Goal: Task Accomplishment & Management: Complete application form

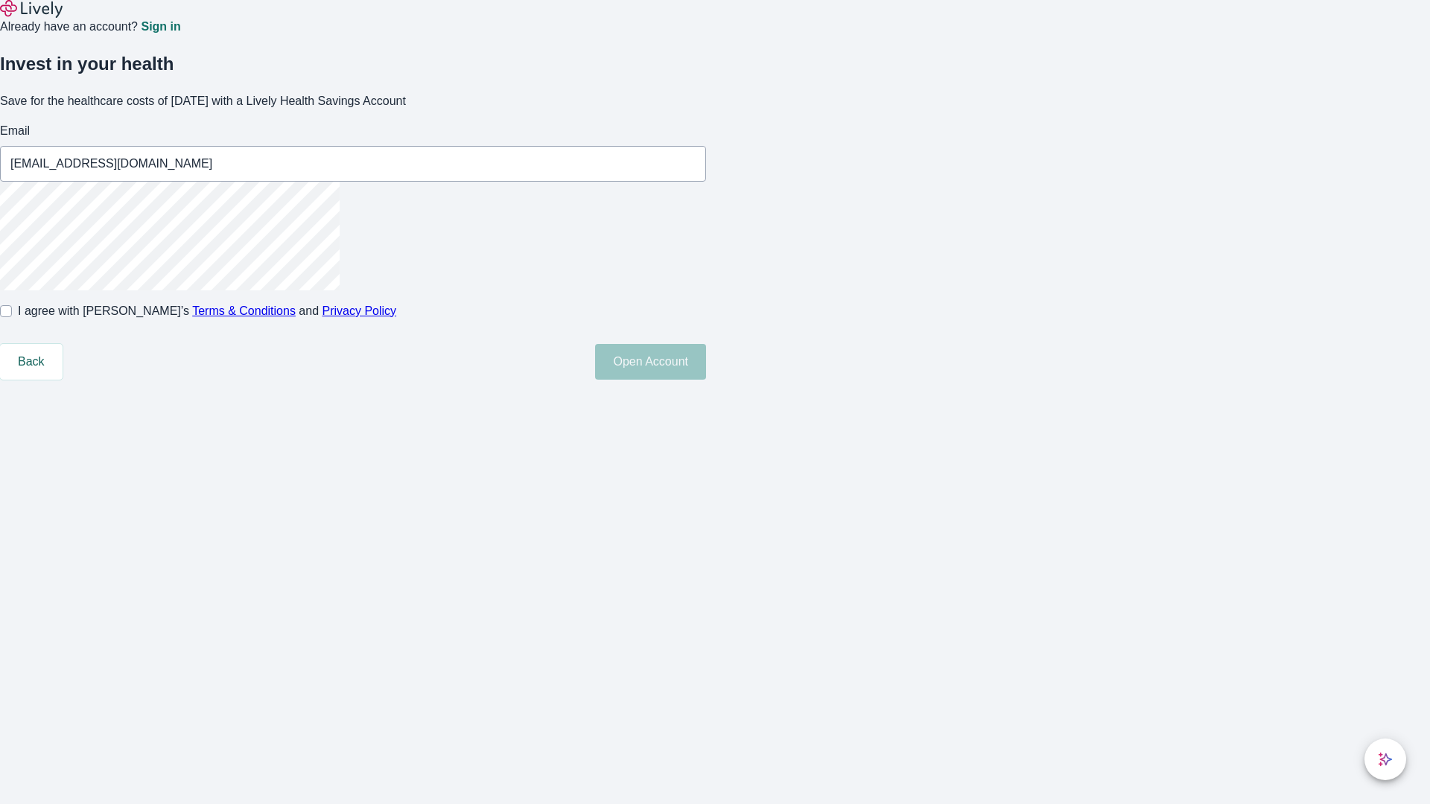
click at [12, 317] on input "I agree with Lively’s Terms & Conditions and Privacy Policy" at bounding box center [6, 311] width 12 height 12
checkbox input "true"
click at [706, 380] on button "Open Account" at bounding box center [650, 362] width 111 height 36
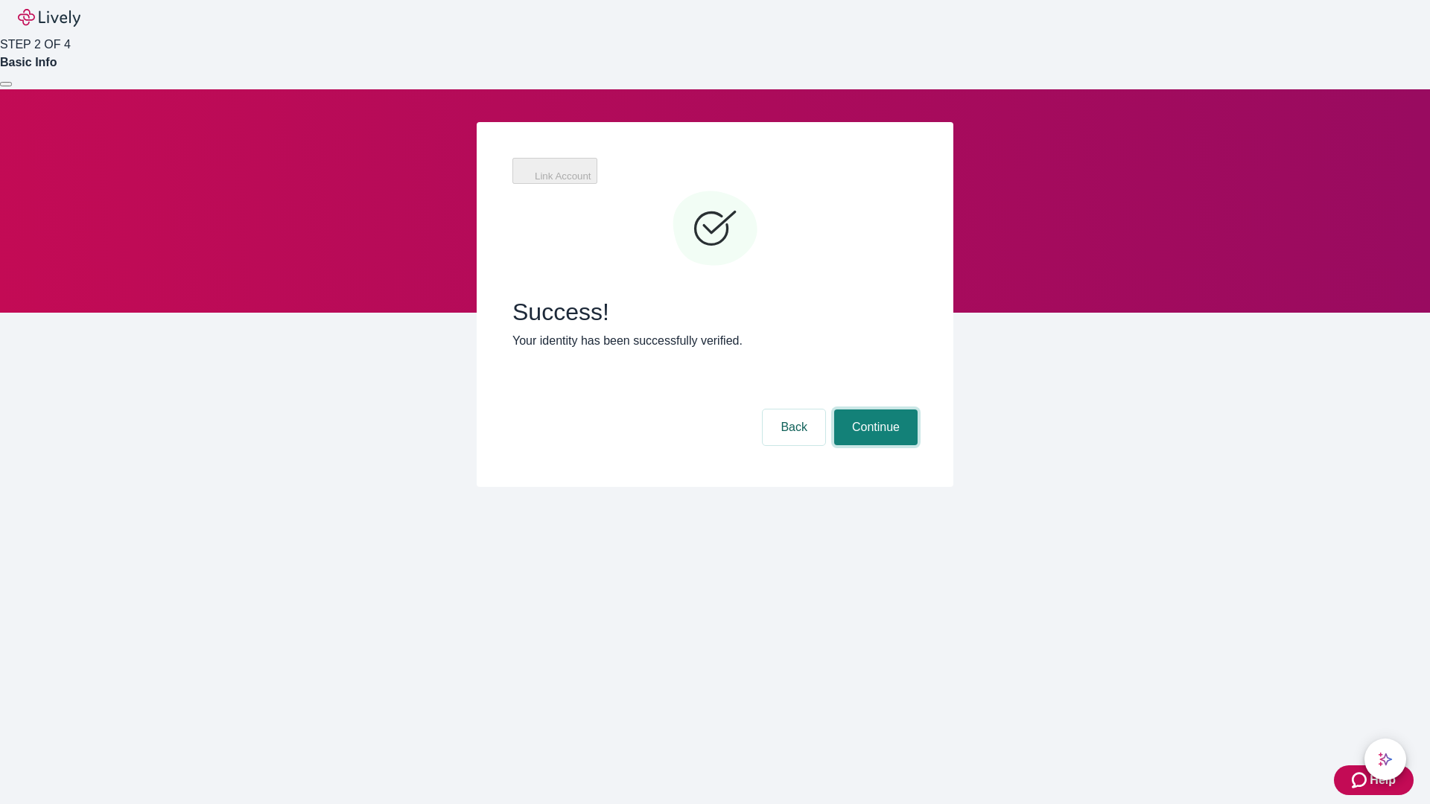
click at [873, 409] on button "Continue" at bounding box center [875, 427] width 83 height 36
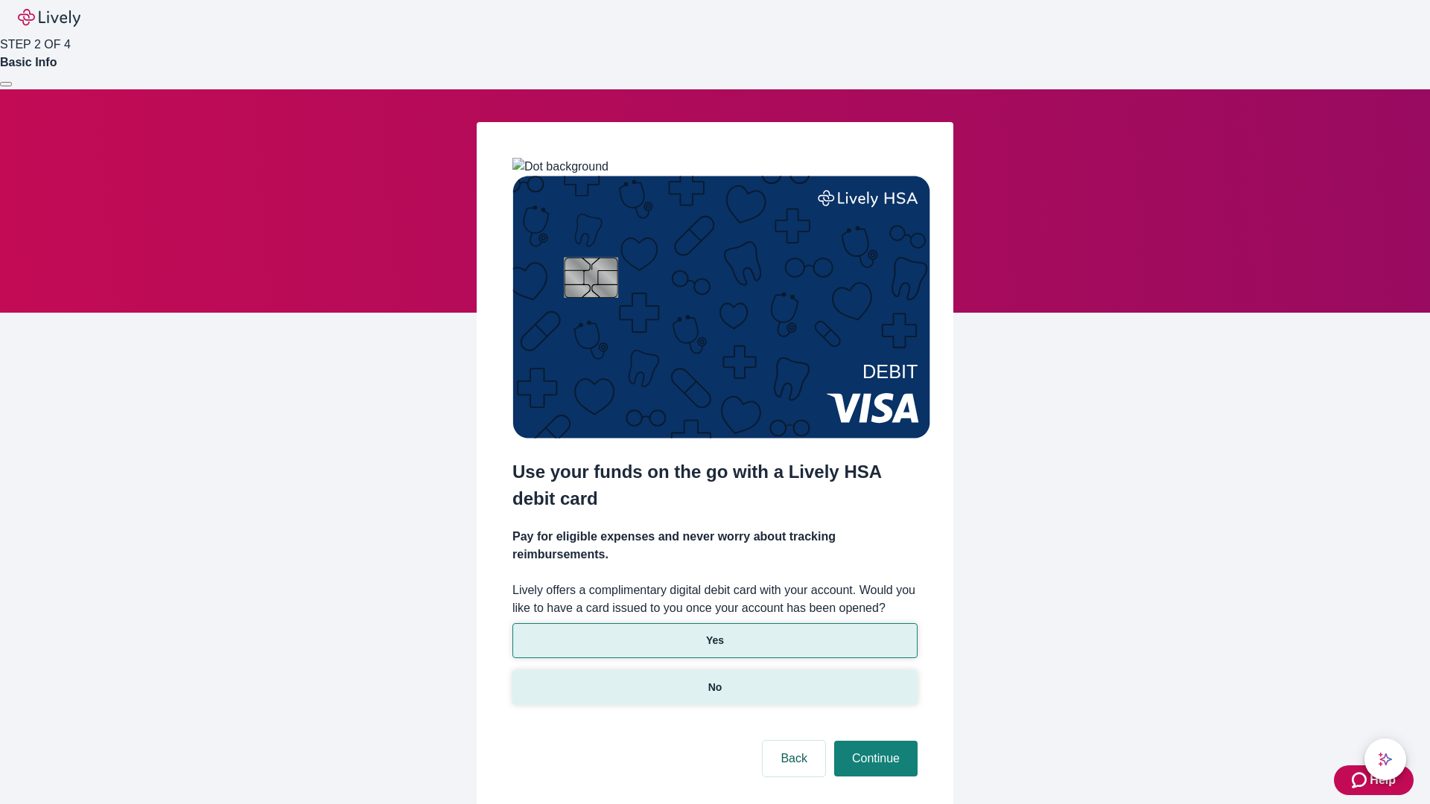
click at [714, 680] on p "No" at bounding box center [715, 688] width 14 height 16
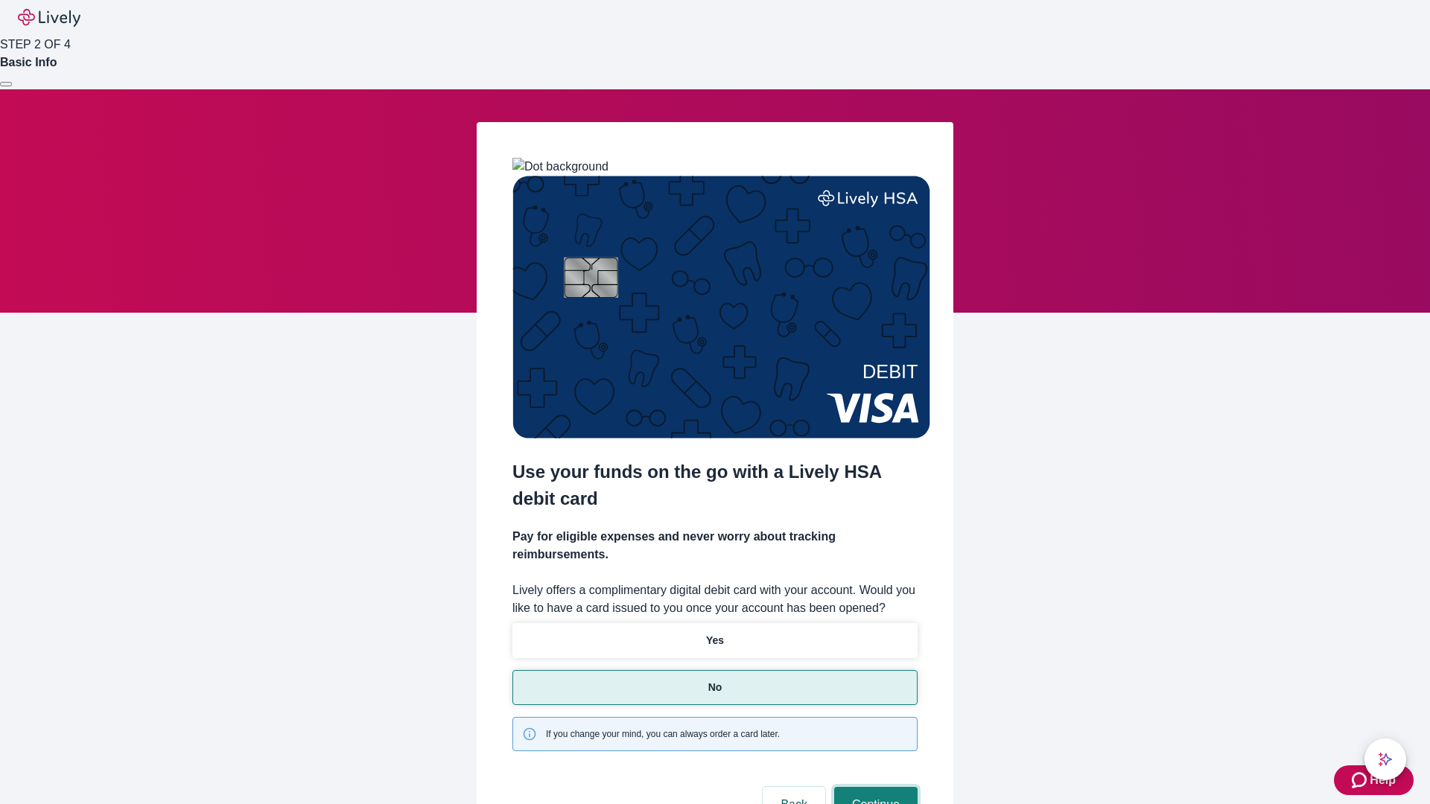
click at [873, 787] on button "Continue" at bounding box center [875, 805] width 83 height 36
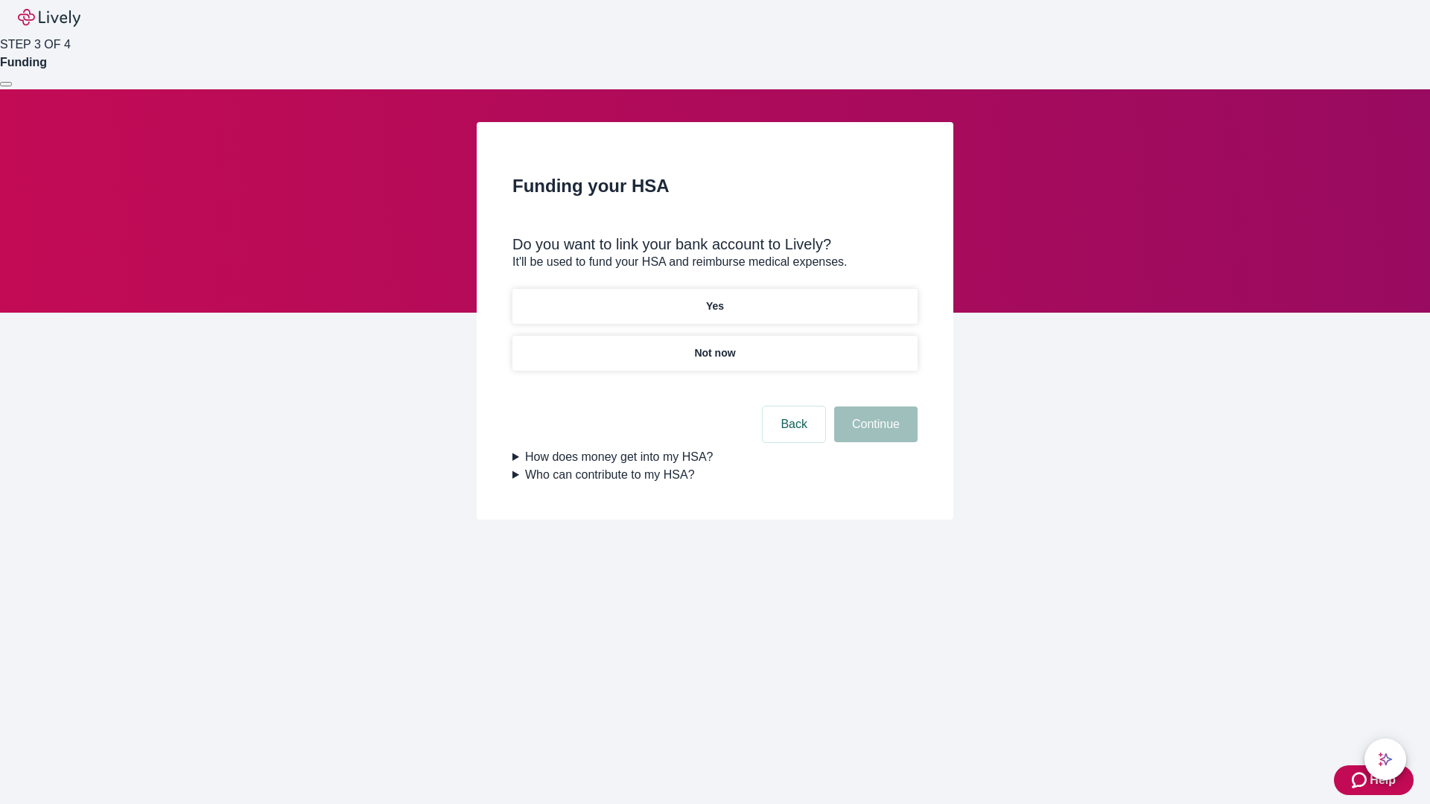
click at [714, 299] on p "Yes" at bounding box center [715, 307] width 18 height 16
click at [873, 407] on button "Continue" at bounding box center [875, 425] width 83 height 36
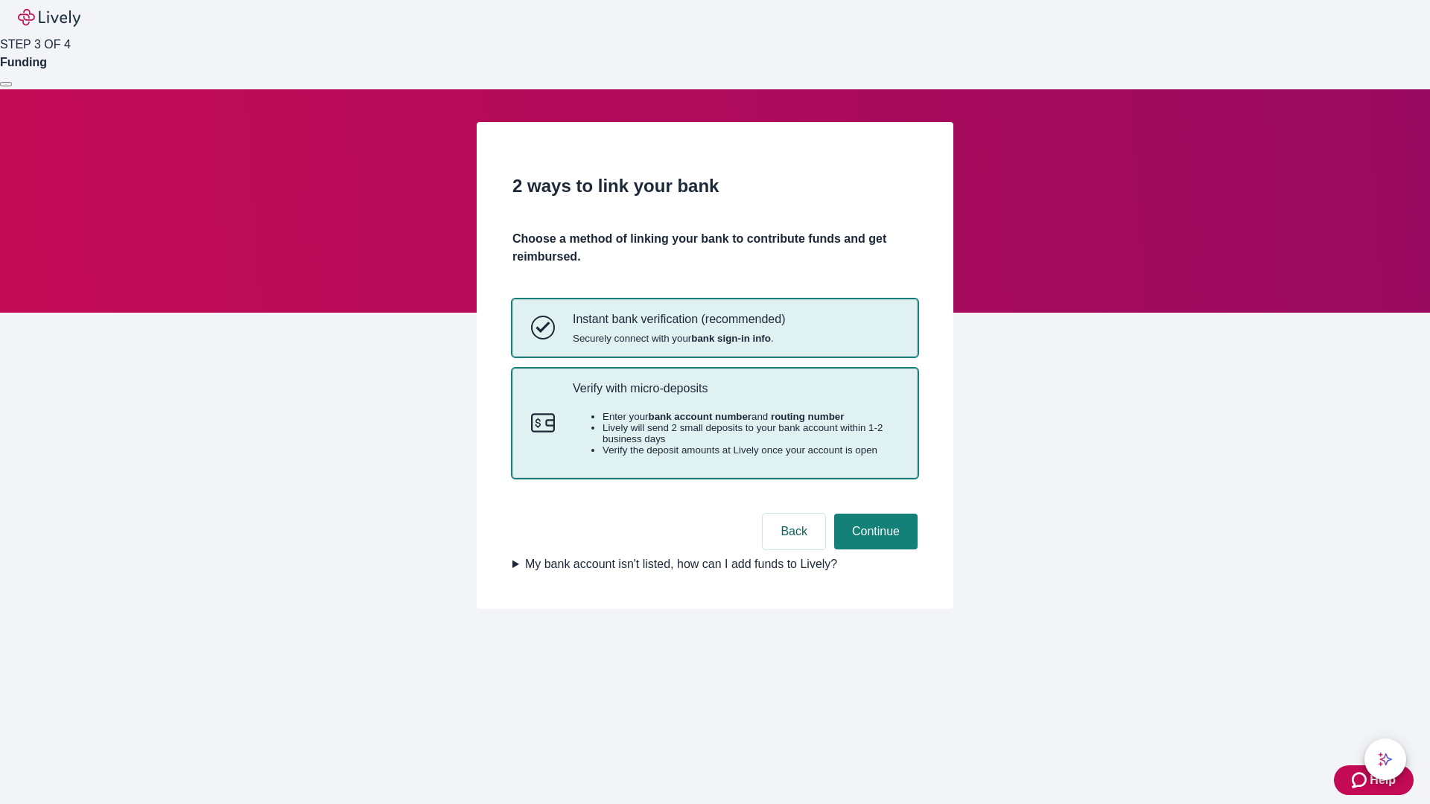
click at [735, 395] on p "Verify with micro-deposits" at bounding box center [736, 388] width 326 height 14
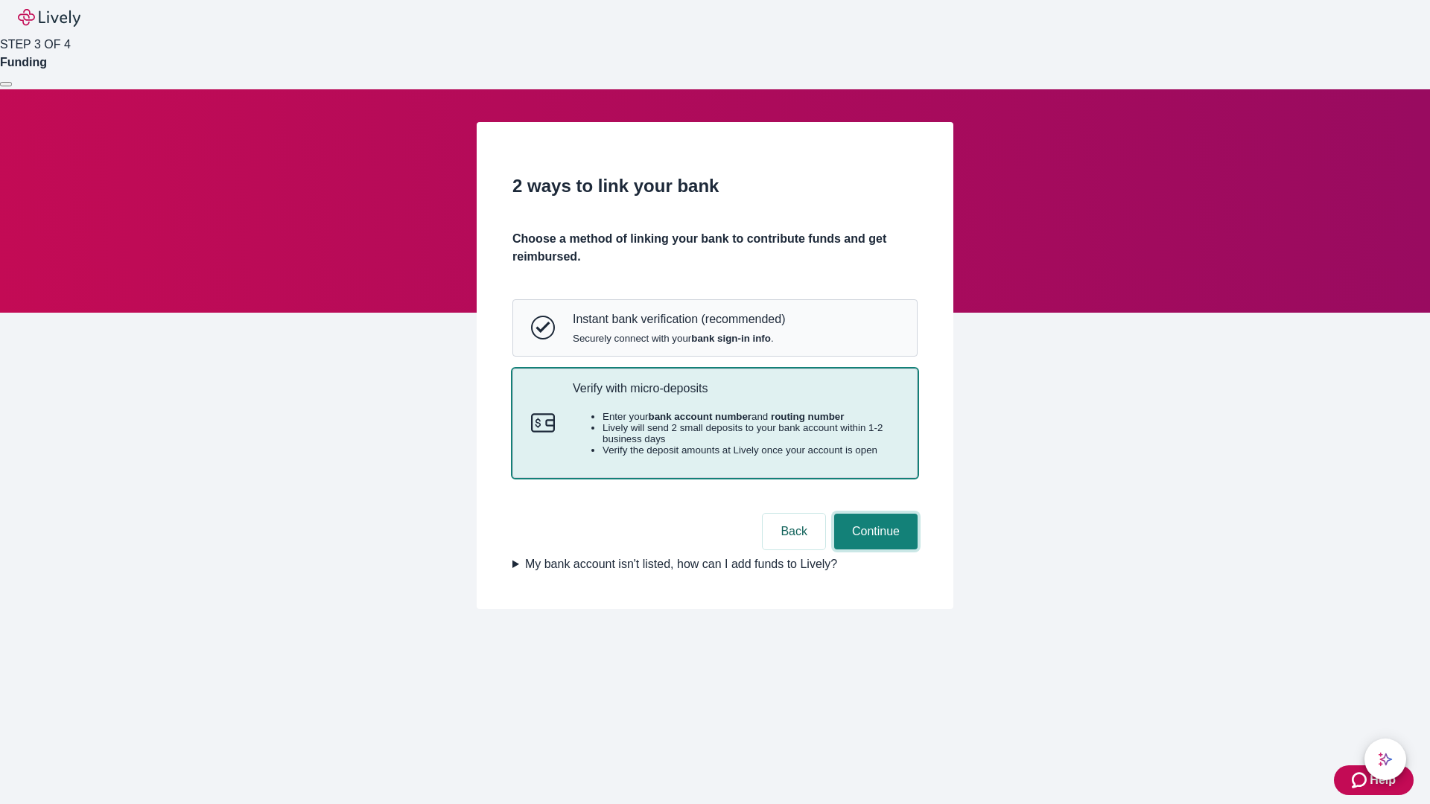
click at [873, 549] on button "Continue" at bounding box center [875, 532] width 83 height 36
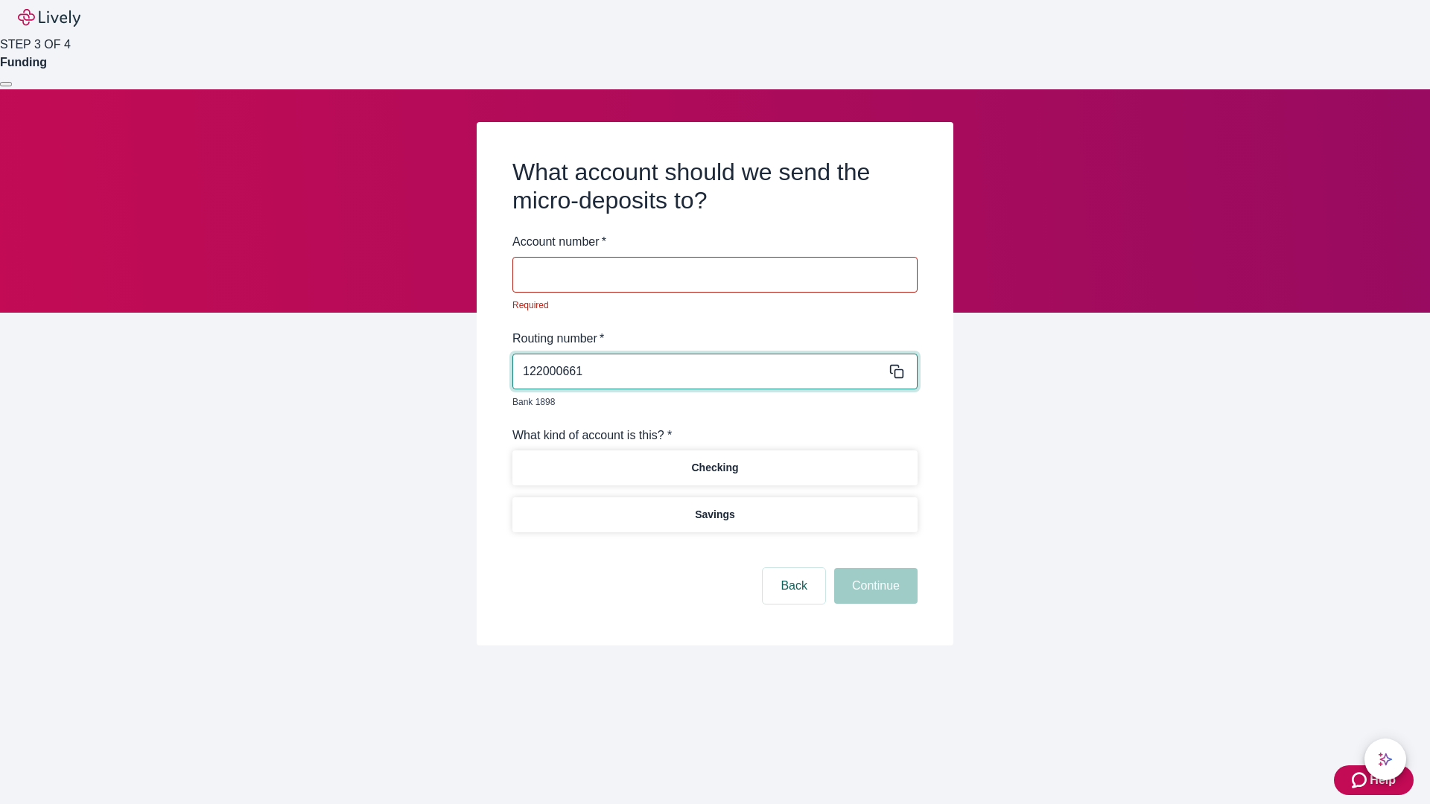
type input "122000661"
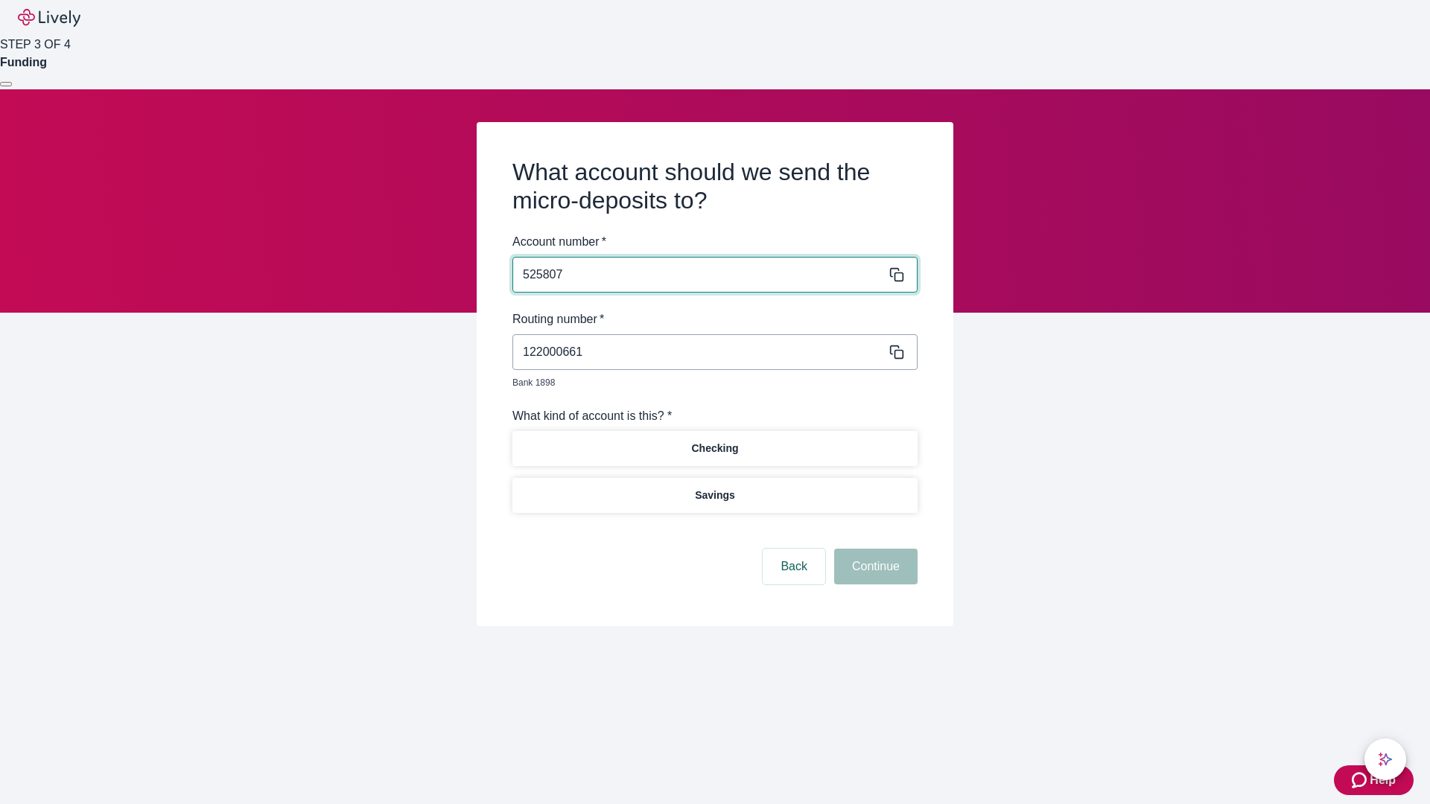
type input "525807"
click at [714, 441] on p "Checking" at bounding box center [714, 449] width 47 height 16
click at [873, 549] on button "Continue" at bounding box center [875, 567] width 83 height 36
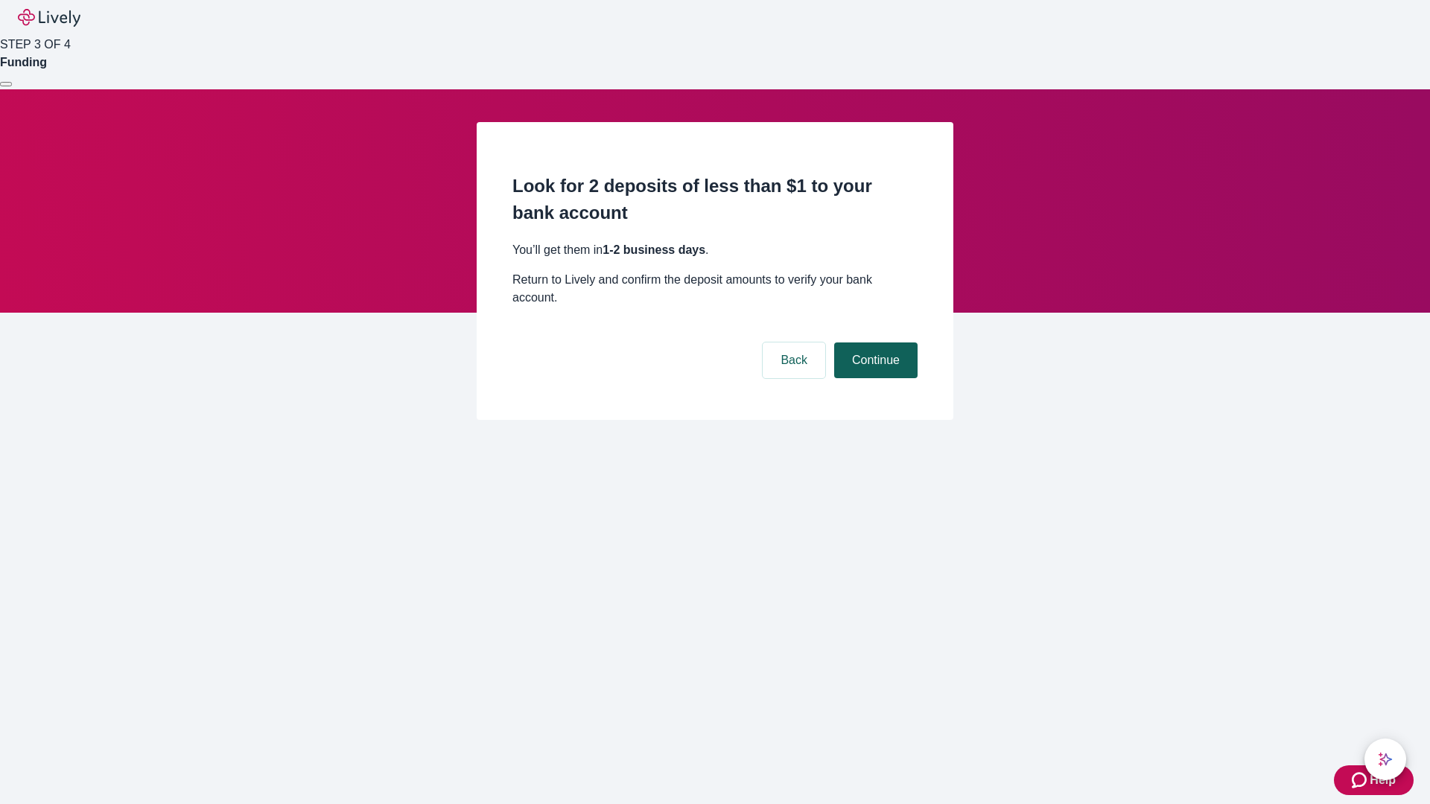
click at [873, 342] on button "Continue" at bounding box center [875, 360] width 83 height 36
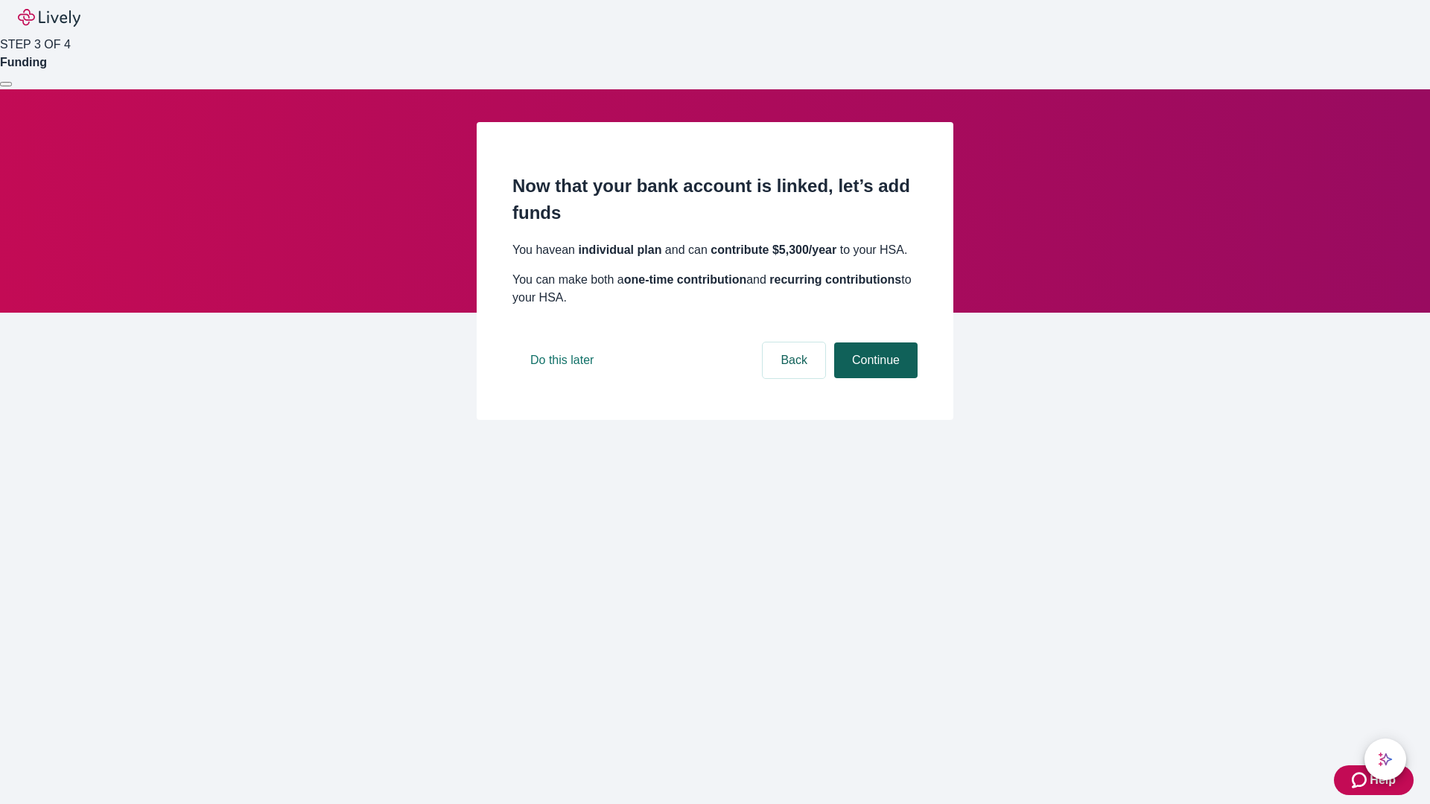
click at [873, 378] on button "Continue" at bounding box center [875, 360] width 83 height 36
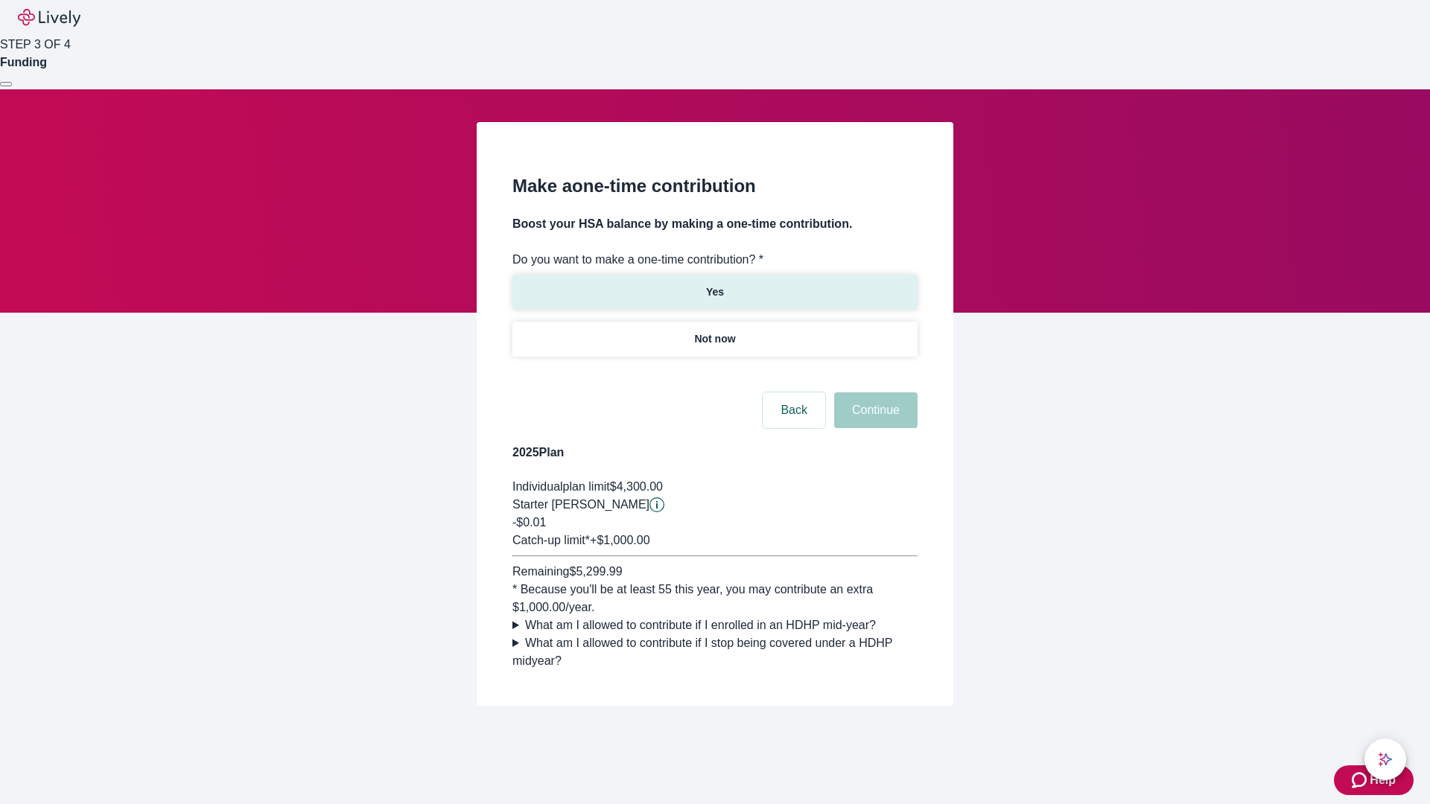
click at [714, 284] on p "Yes" at bounding box center [715, 292] width 18 height 16
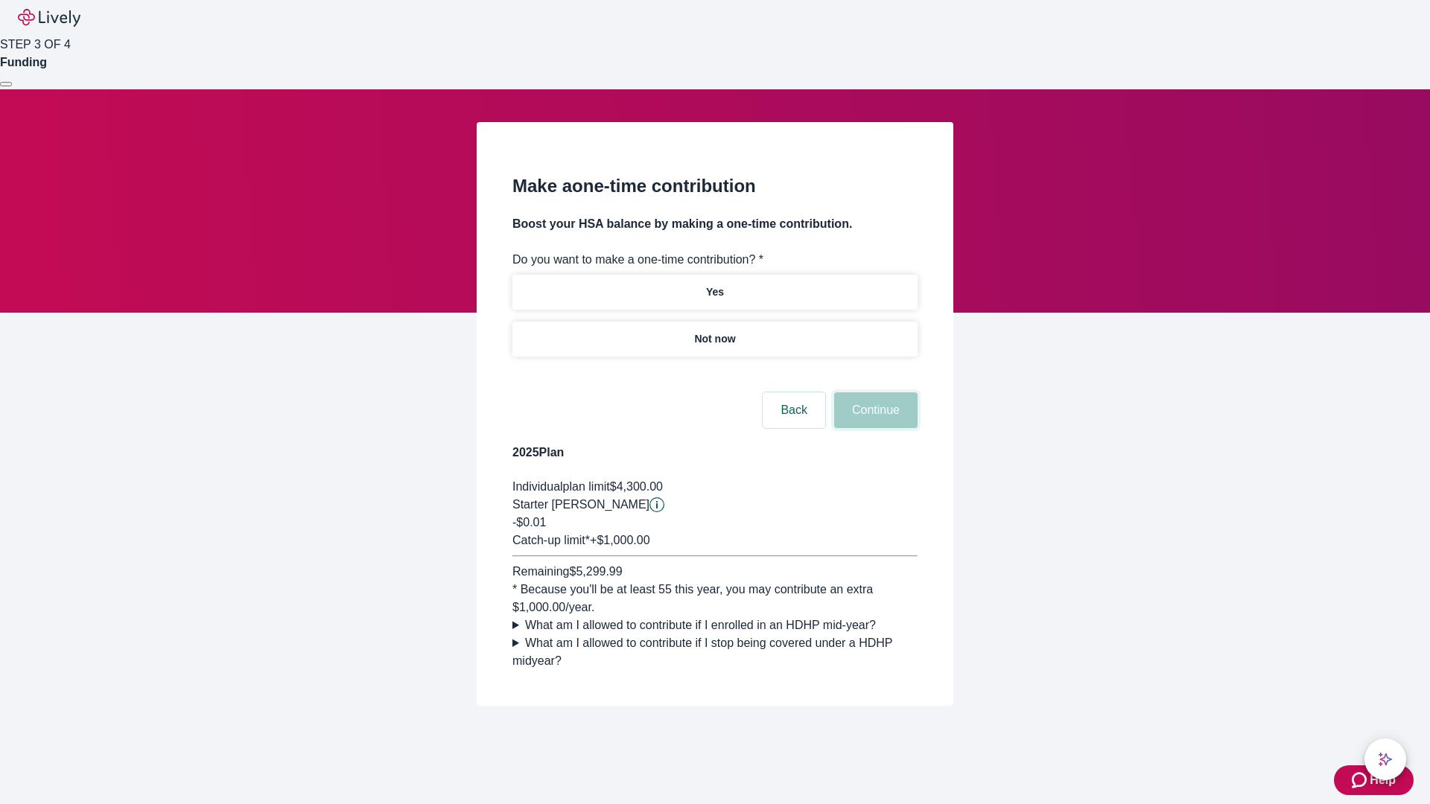
click at [873, 428] on button "Continue" at bounding box center [875, 410] width 83 height 36
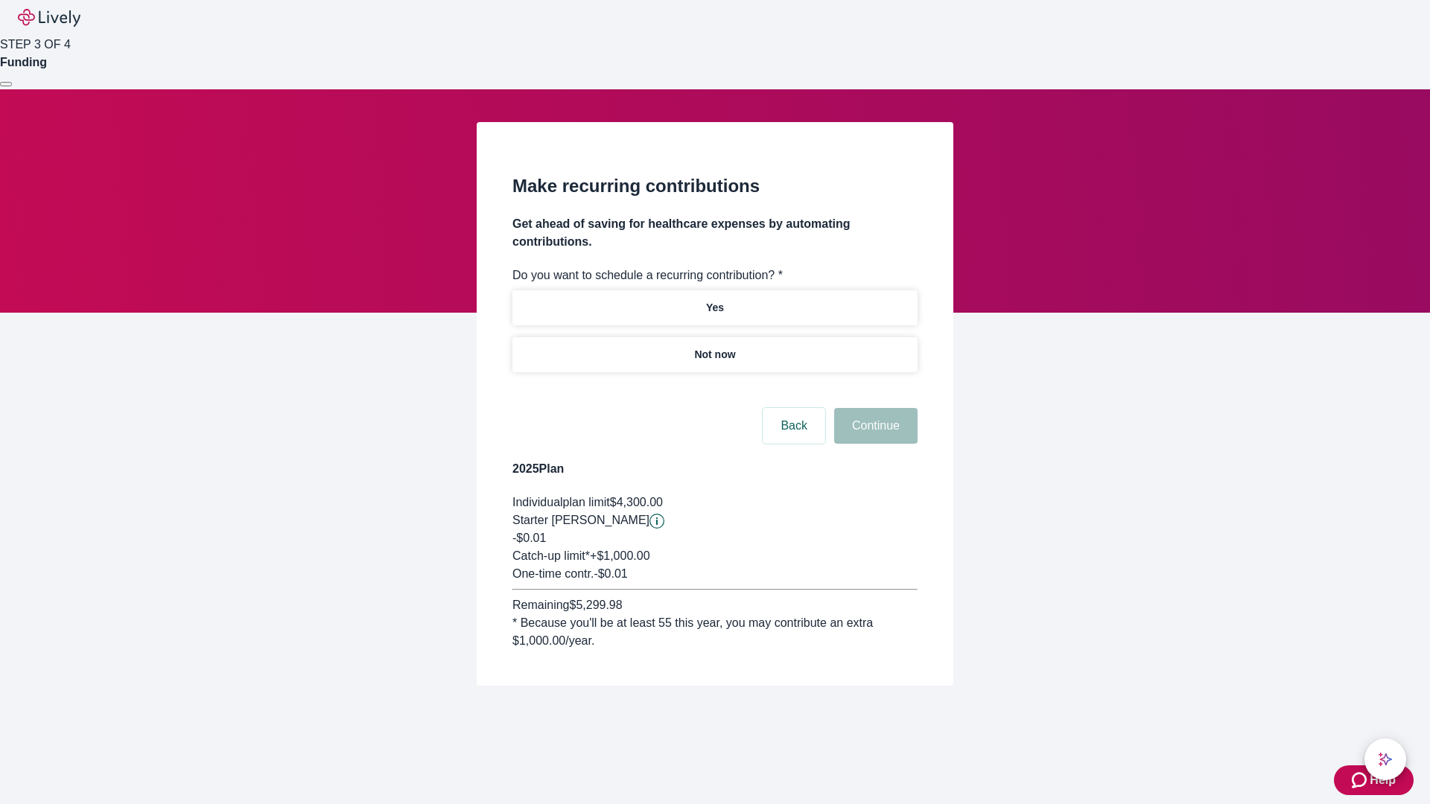
click at [714, 347] on p "Not now" at bounding box center [714, 355] width 41 height 16
click at [873, 408] on button "Continue" at bounding box center [875, 426] width 83 height 36
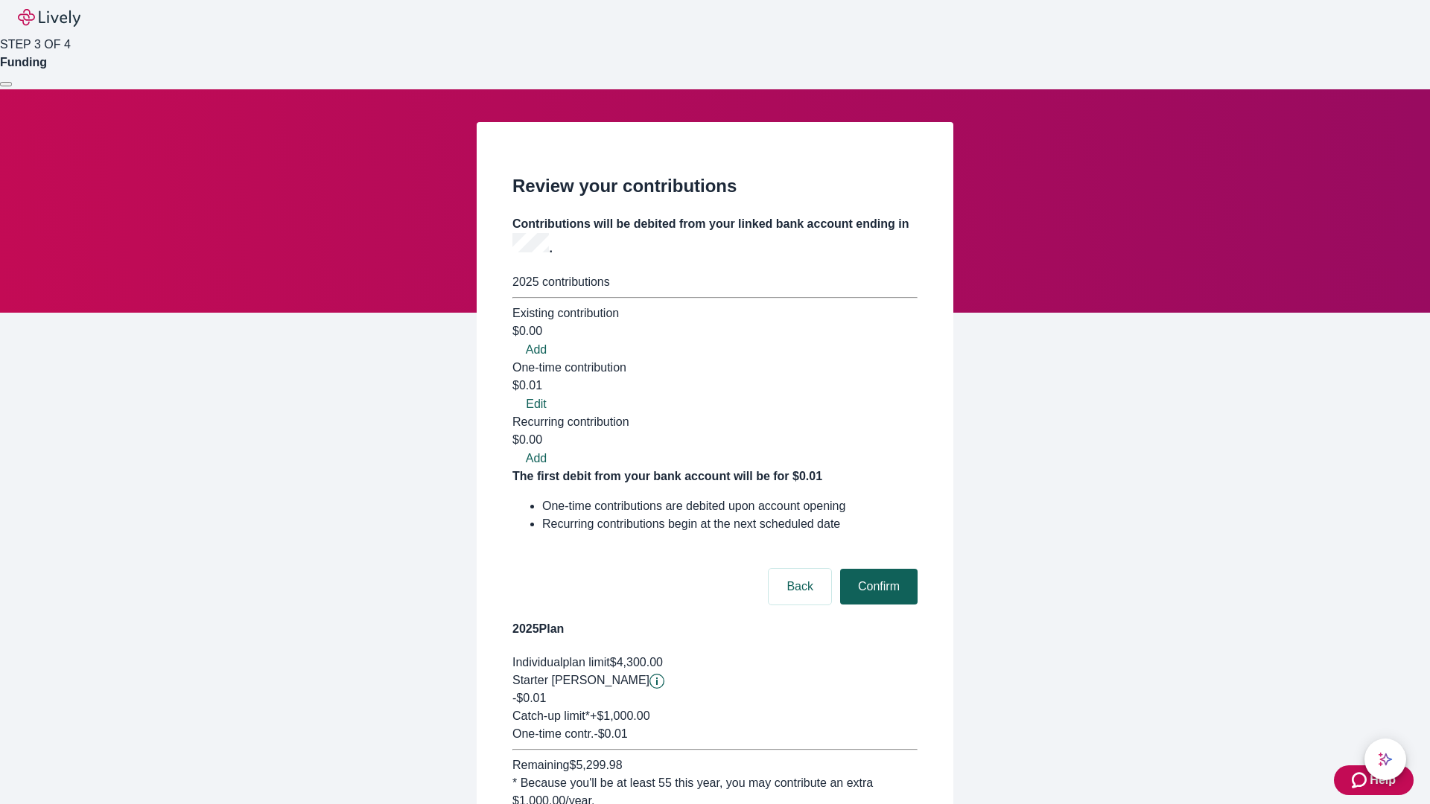
click at [876, 569] on button "Confirm" at bounding box center [878, 587] width 77 height 36
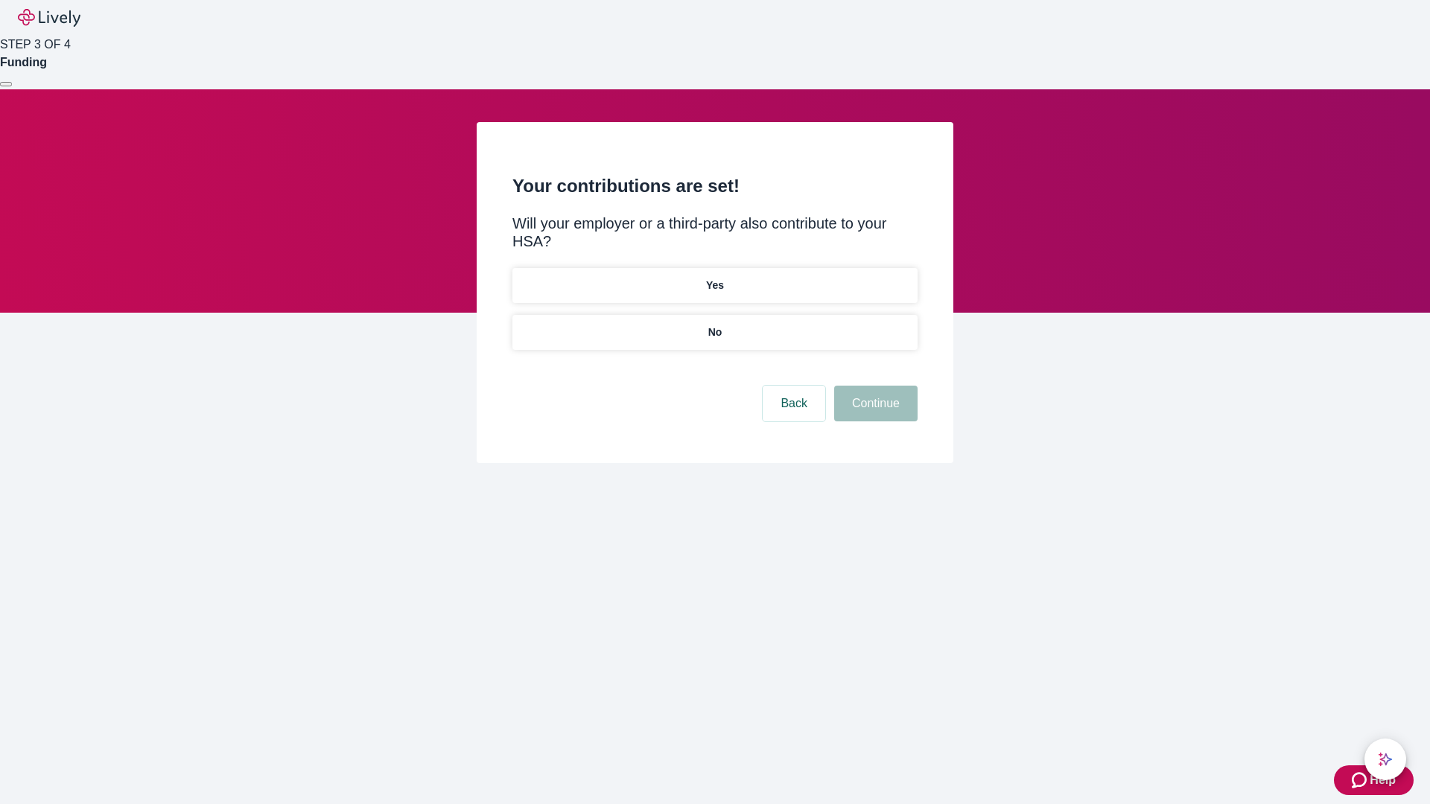
click at [714, 325] on p "No" at bounding box center [715, 333] width 14 height 16
click at [873, 386] on button "Continue" at bounding box center [875, 404] width 83 height 36
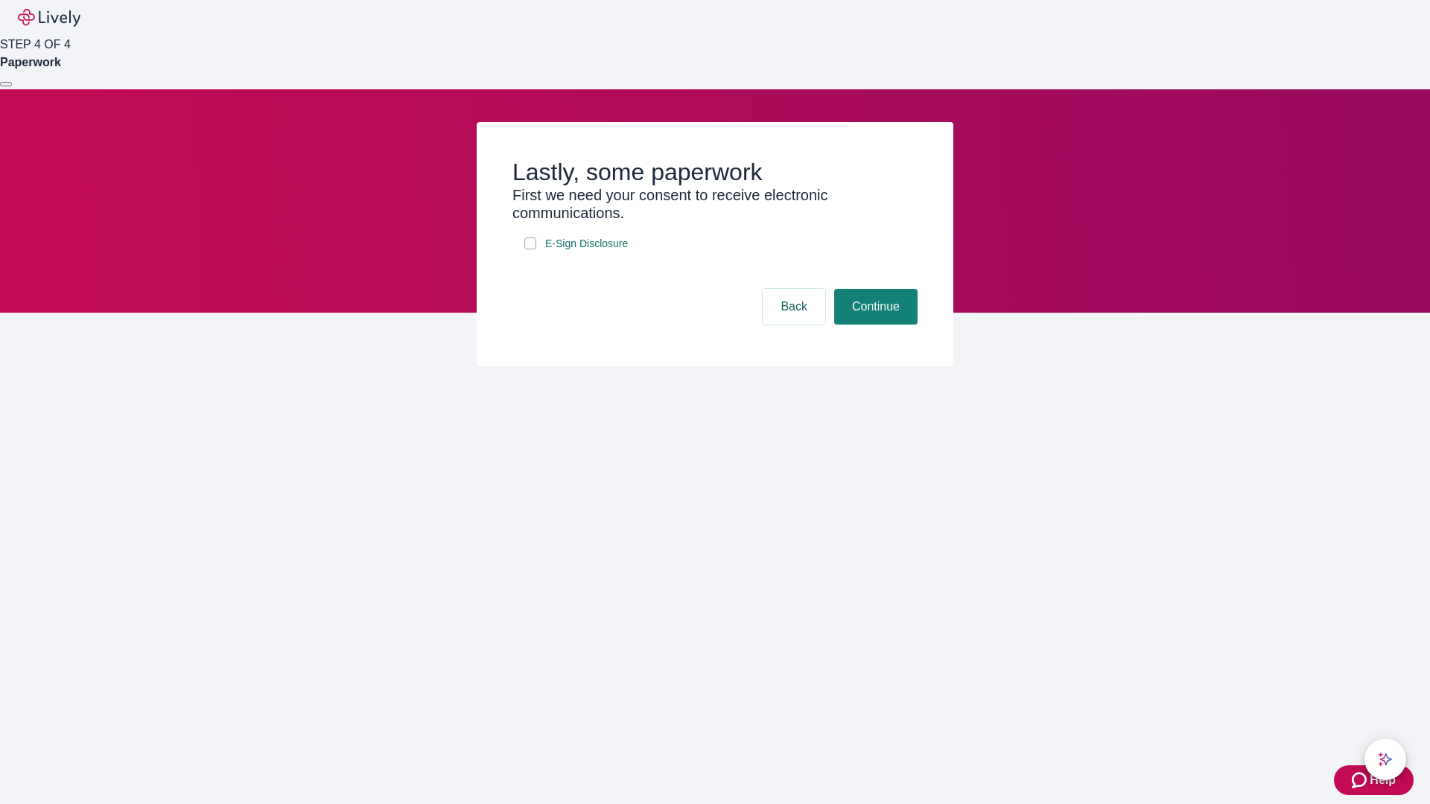
click at [530, 249] on input "E-Sign Disclosure" at bounding box center [530, 244] width 12 height 12
checkbox input "true"
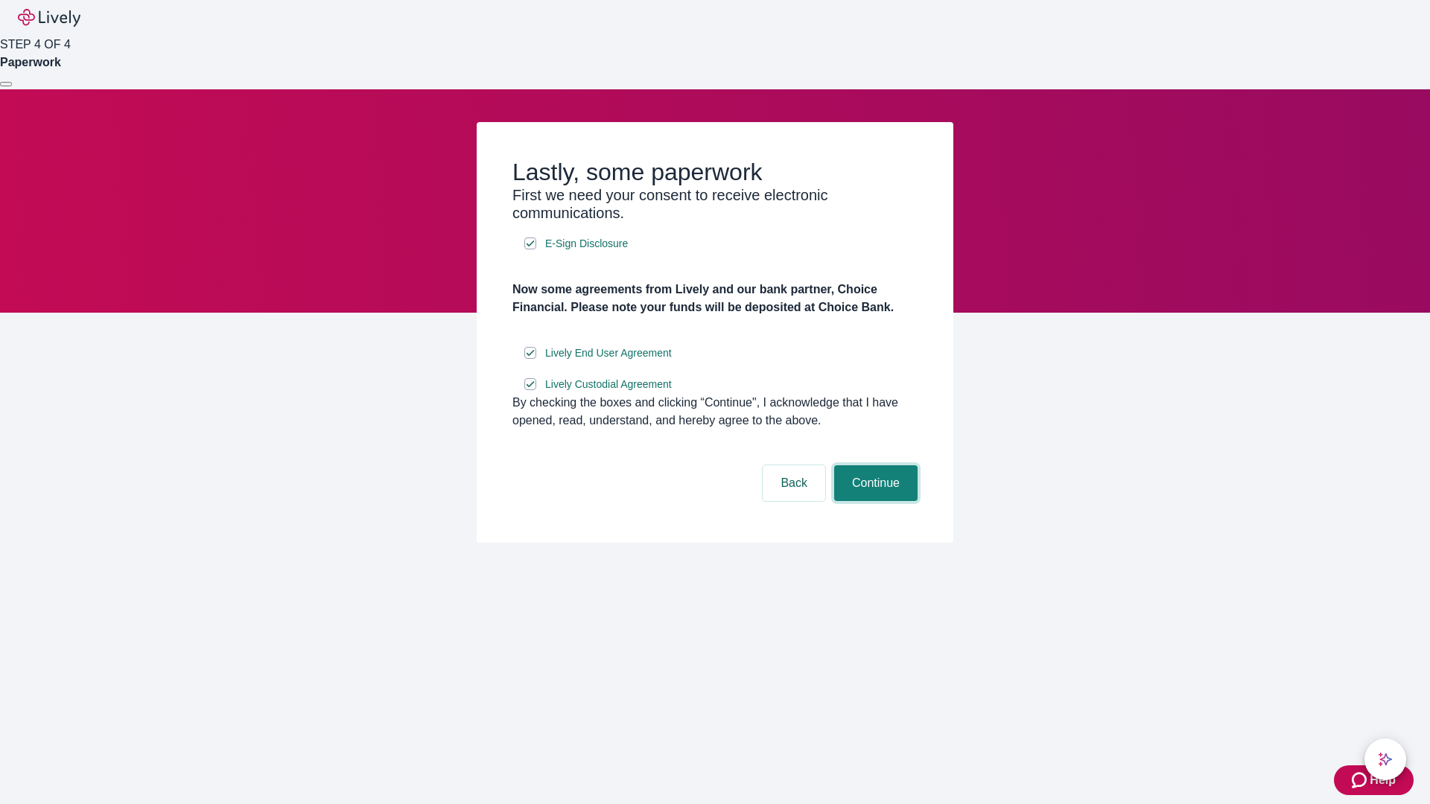
click at [873, 501] on button "Continue" at bounding box center [875, 483] width 83 height 36
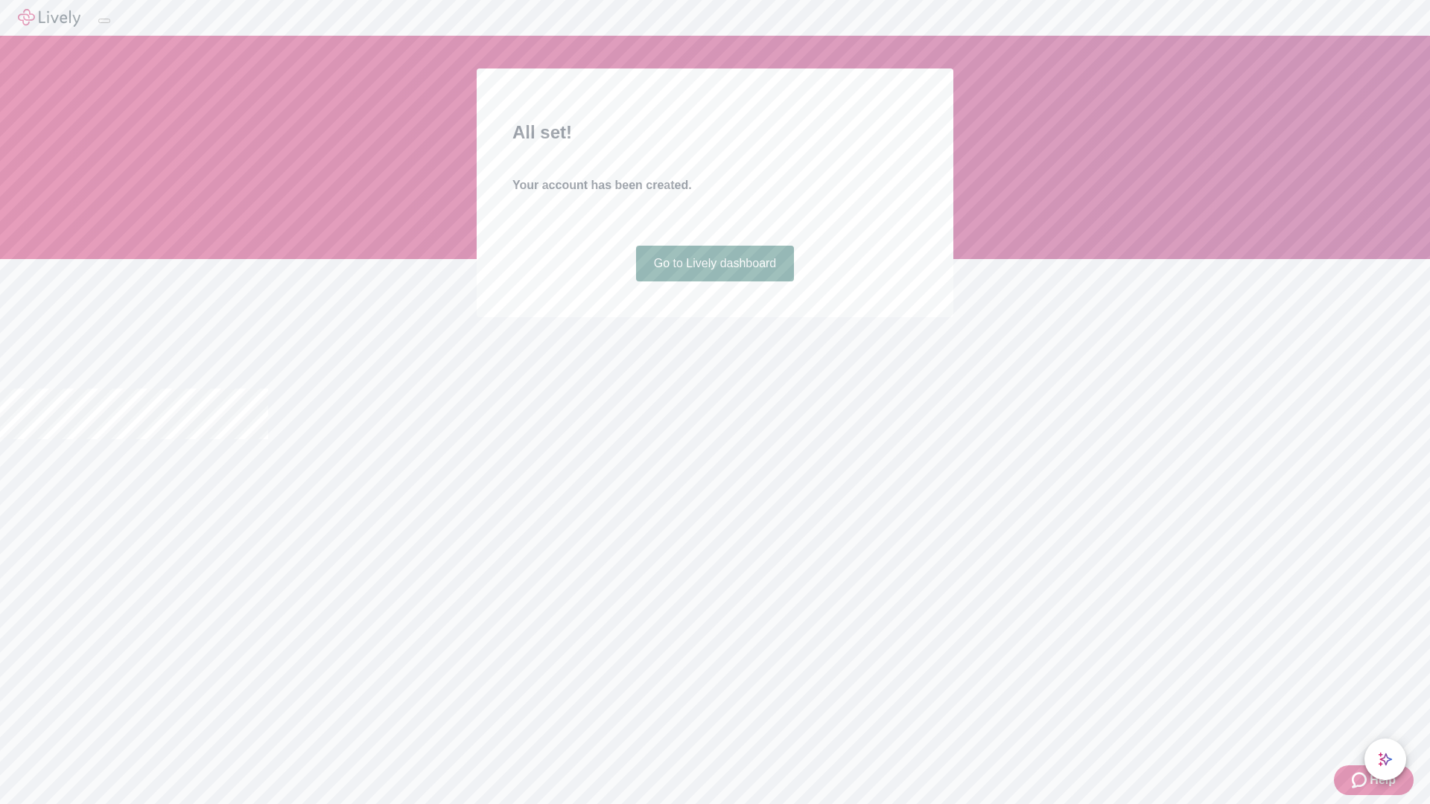
click at [714, 281] on link "Go to Lively dashboard" at bounding box center [715, 264] width 159 height 36
